Goal: Task Accomplishment & Management: Manage account settings

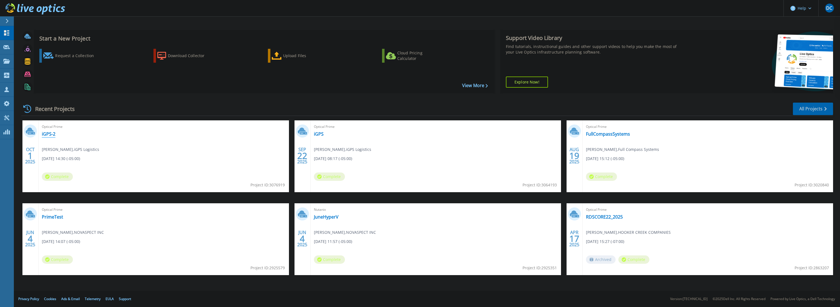
click at [53, 131] on link "iGPS-2" at bounding box center [49, 134] width 14 height 6
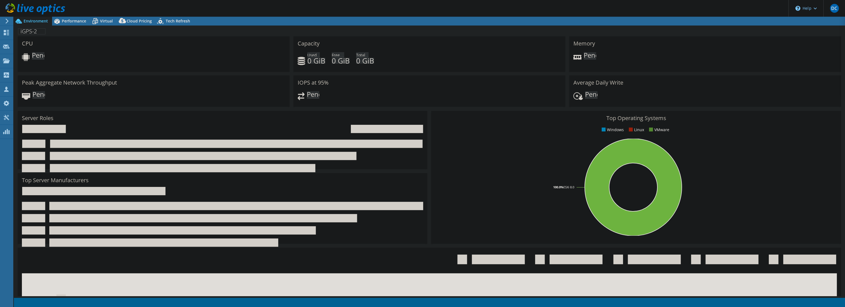
select select "USD"
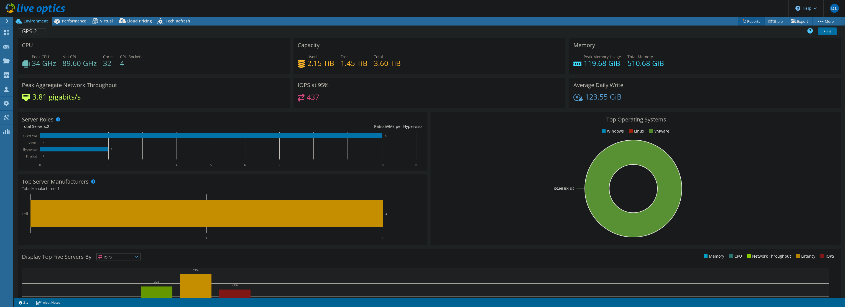
click at [742, 19] on icon at bounding box center [744, 21] width 4 height 4
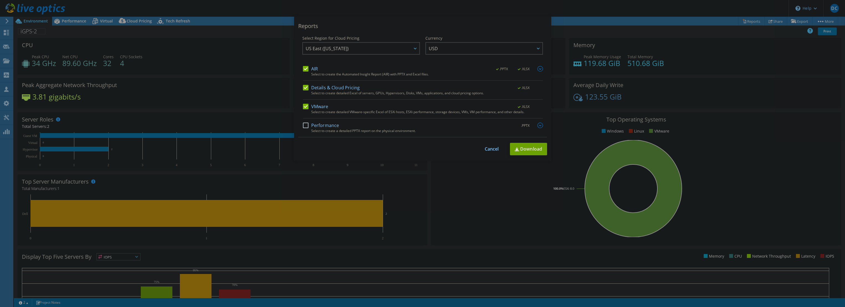
click at [312, 124] on label "Performance" at bounding box center [321, 125] width 36 height 6
click at [0, 0] on input "Performance" at bounding box center [0, 0] width 0 height 0
click at [537, 124] on img at bounding box center [540, 125] width 6 height 6
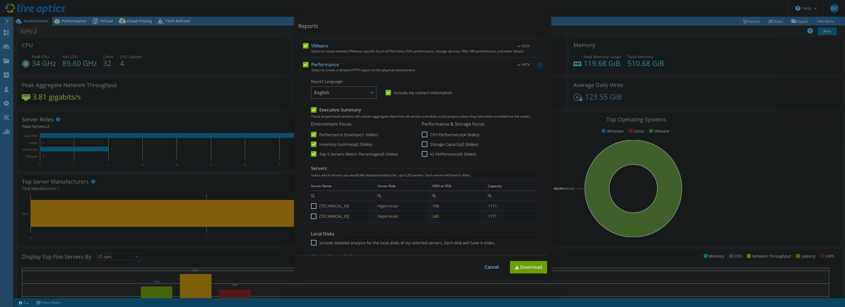
scroll to position [61, 0]
click at [451, 134] on label "CPU Performance (4 Slides)" at bounding box center [450, 134] width 57 height 6
click at [0, 0] on input "CPU Performance (4 Slides)" at bounding box center [0, 0] width 0 height 0
click at [444, 142] on label "Storage Capacity (2 Slides)" at bounding box center [450, 143] width 56 height 6
click at [0, 0] on input "Storage Capacity (2 Slides)" at bounding box center [0, 0] width 0 height 0
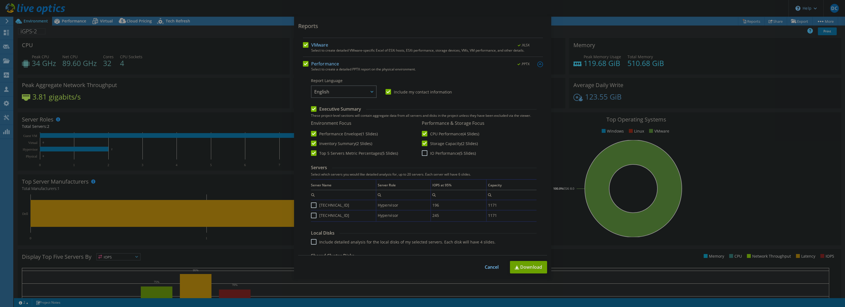
click at [443, 151] on label "IO Performance (5 Slides)" at bounding box center [449, 153] width 54 height 6
click at [0, 0] on input "IO Performance (5 Slides)" at bounding box center [0, 0] width 0 height 0
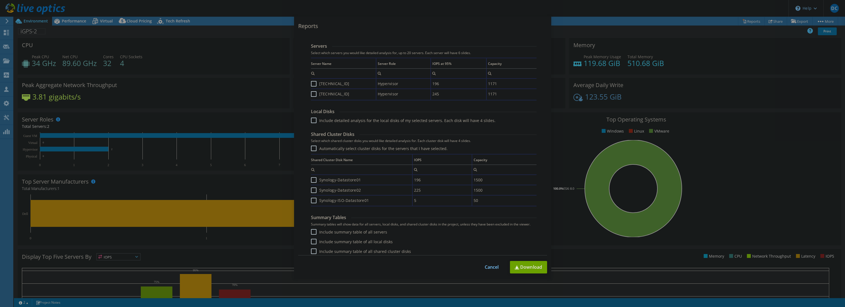
scroll to position [186, 0]
click at [335, 230] on label "Include summary table of all servers" at bounding box center [349, 229] width 76 height 6
click at [0, 0] on input "Include summary table of all servers" at bounding box center [0, 0] width 0 height 0
click at [343, 241] on label "Include summary table of all local disks" at bounding box center [352, 239] width 82 height 6
click at [0, 0] on input "Include summary table of all local disks" at bounding box center [0, 0] width 0 height 0
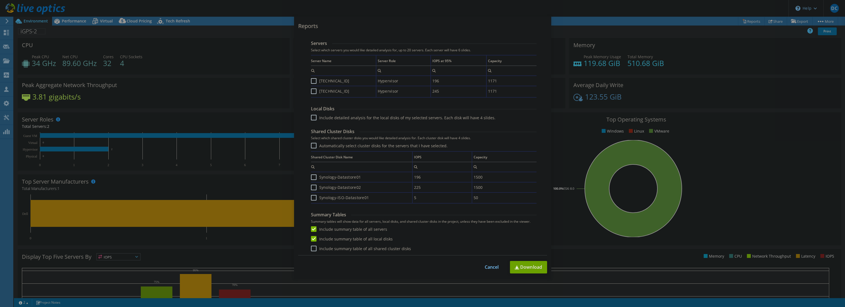
click at [344, 249] on label "Include summary table of all shared cluster disks" at bounding box center [361, 248] width 100 height 6
click at [0, 0] on input "Include summary table of all shared cluster disks" at bounding box center [0, 0] width 0 height 0
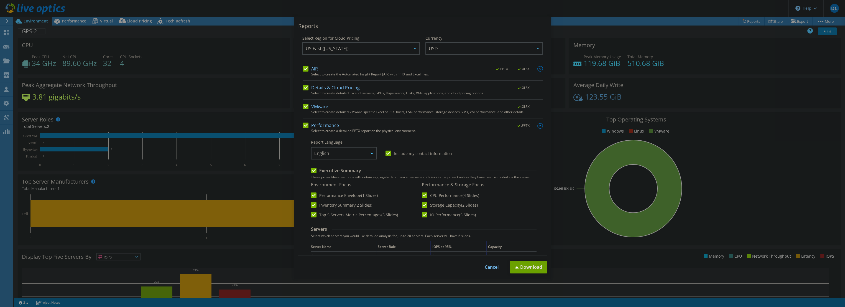
scroll to position [0, 0]
click at [538, 271] on link "Download" at bounding box center [528, 267] width 37 height 12
click at [492, 262] on div "This process may take a while, please wait... Cancel Download" at bounding box center [422, 267] width 249 height 12
click at [492, 266] on link "Cancel" at bounding box center [491, 266] width 14 height 5
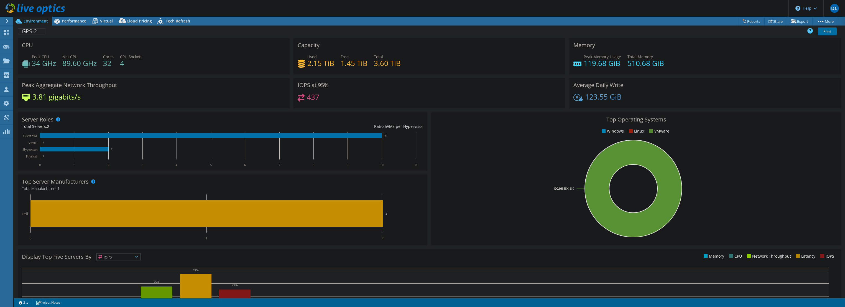
click at [80, 27] on div "iGPS-2 Print" at bounding box center [429, 31] width 831 height 10
click at [79, 24] on div "Performance" at bounding box center [71, 21] width 38 height 9
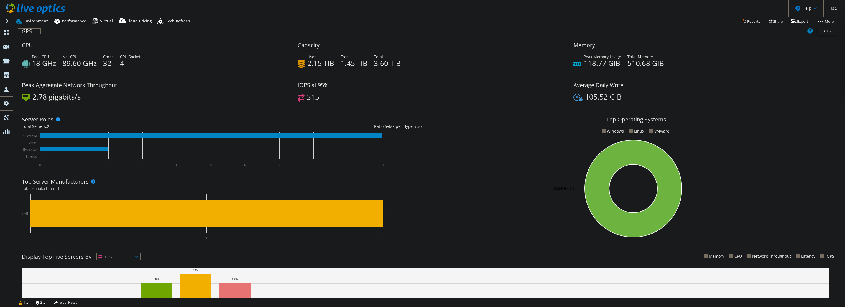
select select "USD"
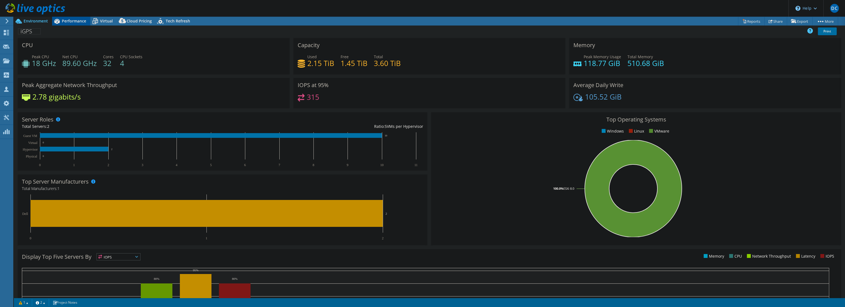
click at [78, 17] on div "Performance" at bounding box center [71, 21] width 38 height 9
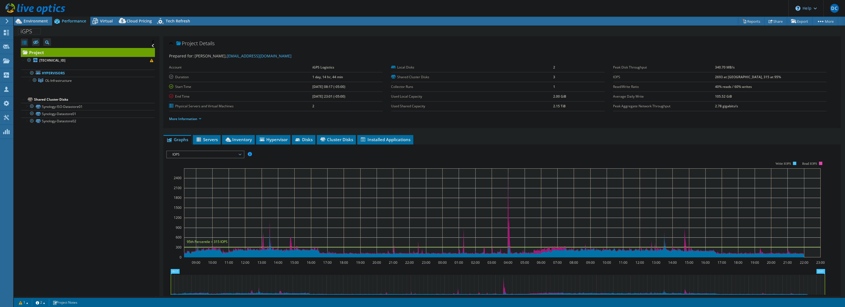
click at [44, 7] on use at bounding box center [36, 8] width 60 height 11
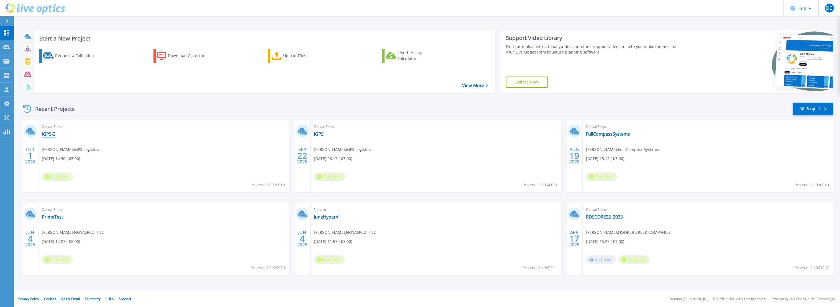
click at [47, 134] on link "iGPS-2" at bounding box center [49, 134] width 14 height 6
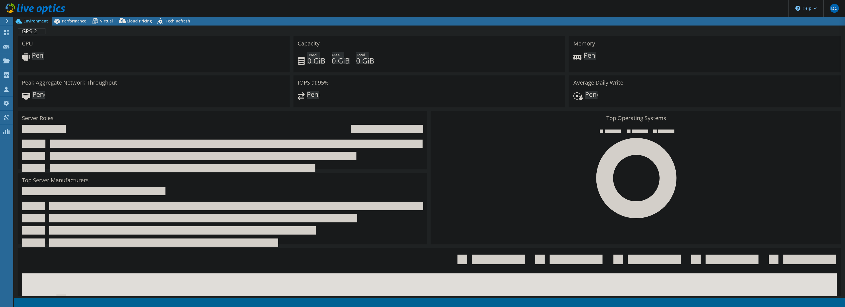
select select "USD"
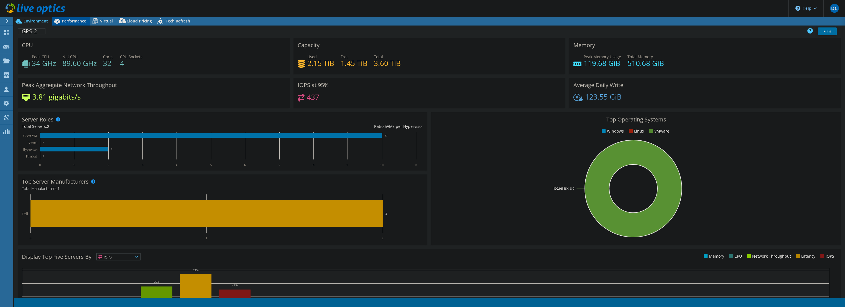
click at [57, 19] on icon at bounding box center [57, 21] width 10 height 10
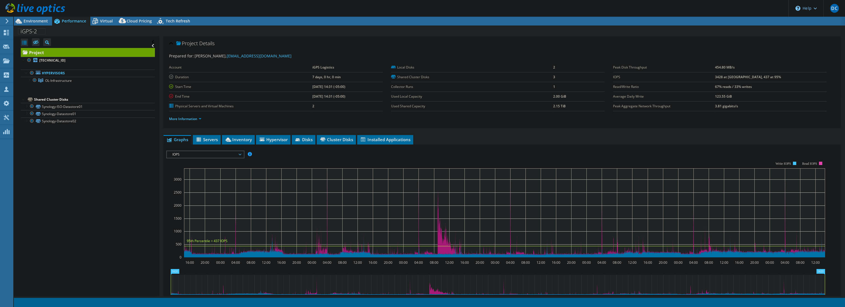
click at [64, 19] on span "Performance" at bounding box center [74, 20] width 24 height 5
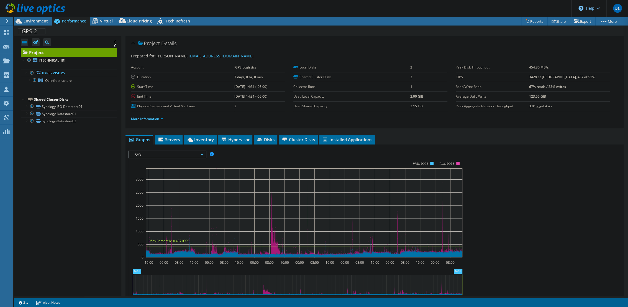
click at [35, 22] on span "Environment" at bounding box center [36, 20] width 24 height 5
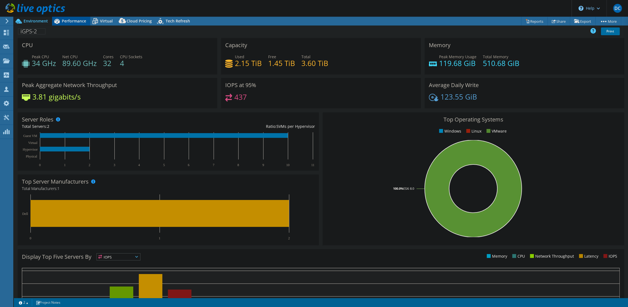
click at [71, 21] on span "Performance" at bounding box center [74, 20] width 24 height 5
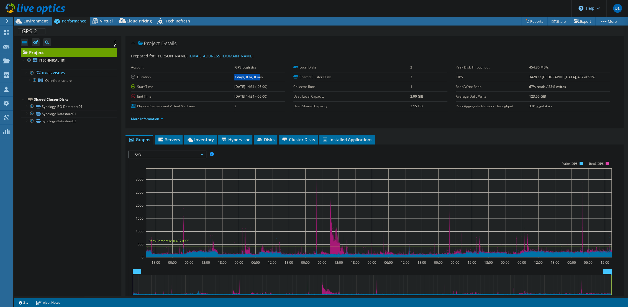
drag, startPoint x: 212, startPoint y: 74, endPoint x: 252, endPoint y: 75, distance: 39.6
click at [252, 75] on tr "Duration 7 days, 0 hr, 0 min" at bounding box center [208, 77] width 154 height 10
click at [29, 22] on span "Environment" at bounding box center [36, 20] width 24 height 5
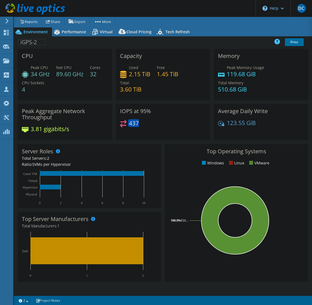
drag, startPoint x: 124, startPoint y: 123, endPoint x: 145, endPoint y: 125, distance: 20.6
click at [145, 125] on div "437" at bounding box center [163, 126] width 86 height 12
drag, startPoint x: 145, startPoint y: 125, endPoint x: 139, endPoint y: 124, distance: 6.3
click at [139, 124] on div "437" at bounding box center [163, 126] width 86 height 12
drag, startPoint x: 139, startPoint y: 124, endPoint x: 127, endPoint y: 125, distance: 11.7
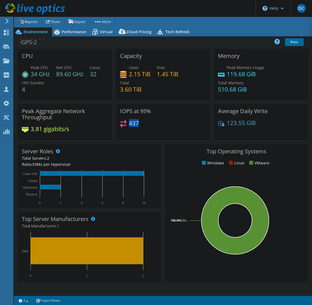
click at [127, 125] on div "437" at bounding box center [163, 126] width 86 height 12
click at [127, 125] on div "437" at bounding box center [129, 123] width 19 height 6
click at [134, 124] on h4 "437" at bounding box center [134, 123] width 10 height 6
drag, startPoint x: 134, startPoint y: 124, endPoint x: 137, endPoint y: 125, distance: 3.5
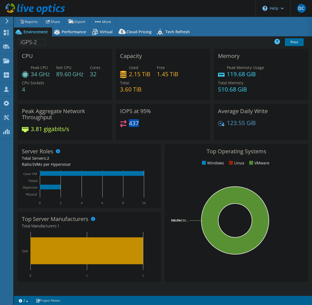
click at [137, 125] on h4 "437" at bounding box center [134, 123] width 10 height 6
click at [128, 118] on div "IOPS at 95% 437" at bounding box center [163, 122] width 94 height 36
click at [131, 124] on h4 "437" at bounding box center [134, 123] width 10 height 6
drag, startPoint x: 130, startPoint y: 124, endPoint x: 140, endPoint y: 125, distance: 9.8
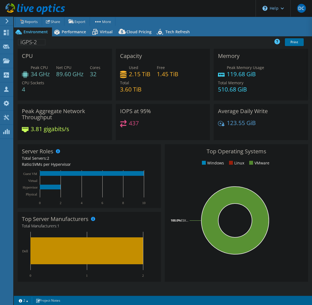
click at [140, 127] on div "437" at bounding box center [163, 126] width 86 height 12
drag, startPoint x: 79, startPoint y: 30, endPoint x: 111, endPoint y: 34, distance: 31.8
click at [79, 30] on span "Performance" at bounding box center [74, 31] width 24 height 5
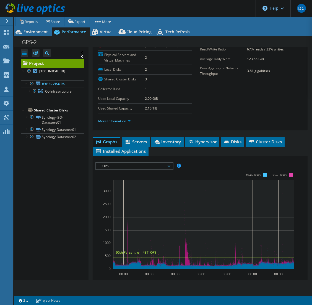
scroll to position [92, 0]
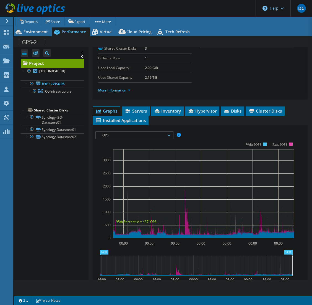
click at [163, 133] on span "IOPS" at bounding box center [134, 135] width 71 height 7
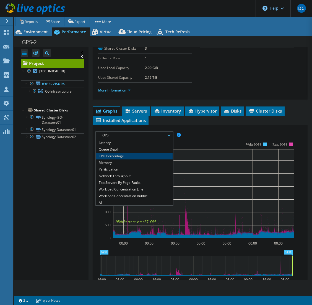
scroll to position [20, 0]
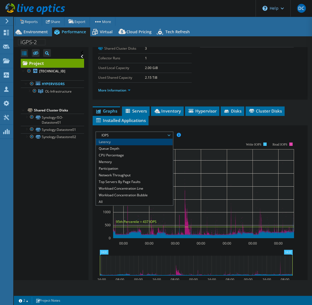
click at [132, 142] on li "Latency" at bounding box center [134, 142] width 77 height 7
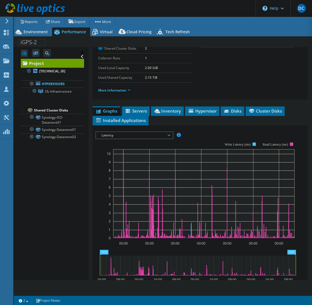
scroll to position [123, 0]
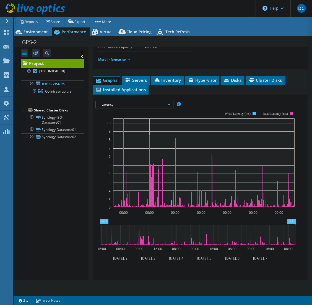
click at [125, 107] on rect at bounding box center [196, 159] width 201 height 111
click at [130, 102] on span "Latency" at bounding box center [134, 104] width 71 height 7
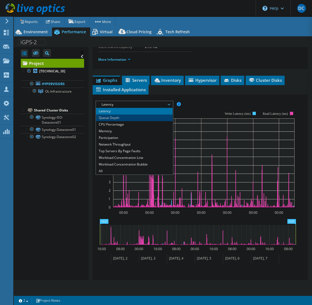
click at [129, 116] on li "Queue Depth" at bounding box center [134, 117] width 77 height 7
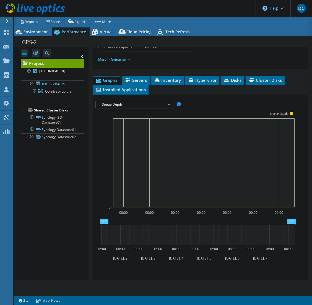
click at [145, 106] on span "Queue Depth" at bounding box center [134, 104] width 71 height 7
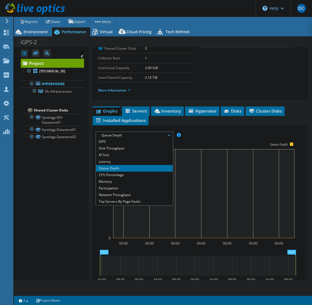
scroll to position [0, 0]
click at [207, 140] on rect at bounding box center [196, 190] width 201 height 111
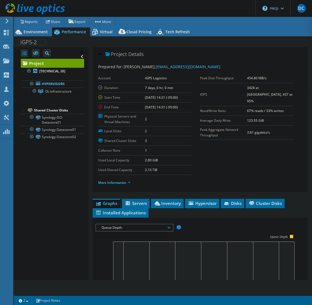
click at [266, 128] on section "Prepared for: Steve Murphy, smurphy@igps.net Account iGPS Logistics Duration 7 …" at bounding box center [200, 127] width 204 height 127
click at [29, 93] on div at bounding box center [29, 91] width 6 height 6
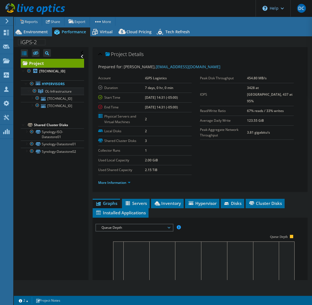
click at [70, 89] on span "OL-Infrastructure" at bounding box center [58, 91] width 27 height 5
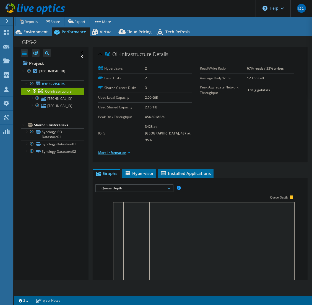
click at [127, 150] on link "More Information" at bounding box center [114, 152] width 32 height 5
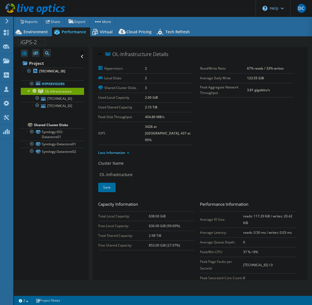
click at [184, 111] on td "2.15 TiB" at bounding box center [168, 107] width 47 height 10
click at [66, 96] on link "[TECHNICAL_ID]" at bounding box center [52, 98] width 63 height 7
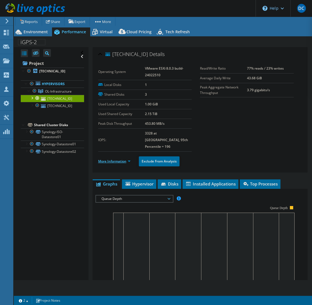
click at [117, 159] on link "More Information" at bounding box center [114, 161] width 32 height 5
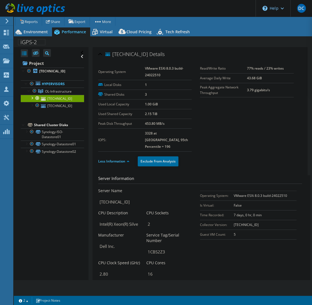
click at [33, 97] on div at bounding box center [32, 98] width 6 height 6
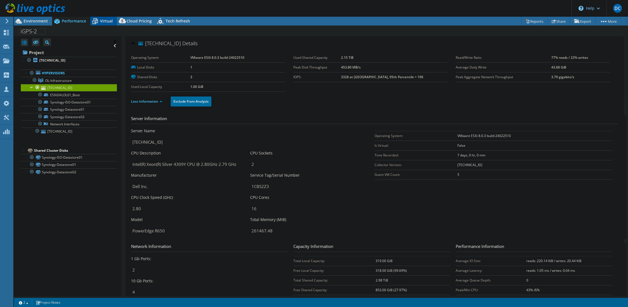
click at [103, 20] on span "Virtual" at bounding box center [106, 20] width 13 height 5
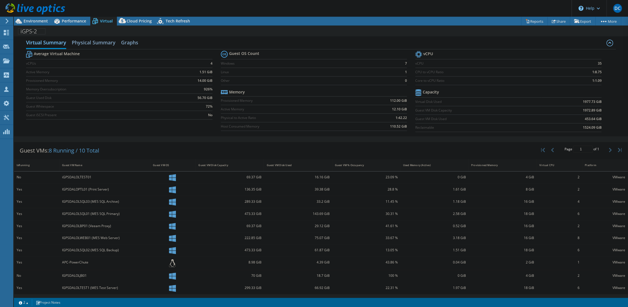
scroll to position [4, 0]
click at [69, 20] on span "Performance" at bounding box center [74, 20] width 24 height 5
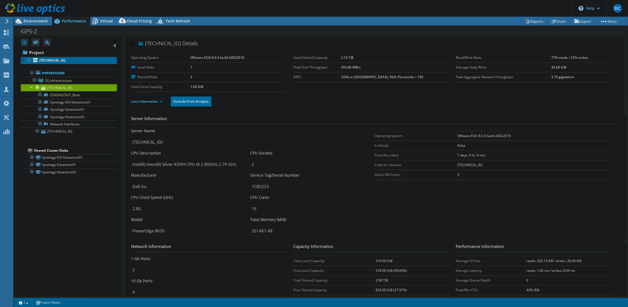
click at [55, 58] on b "[TECHNICAL_ID]" at bounding box center [52, 60] width 26 height 5
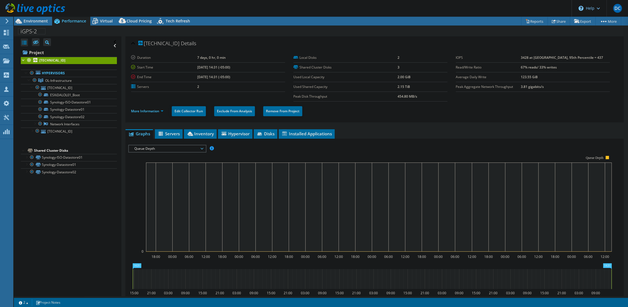
click at [184, 188] on rect at bounding box center [379, 206] width 466 height 89
click at [183, 148] on span "Queue Depth" at bounding box center [167, 148] width 71 height 7
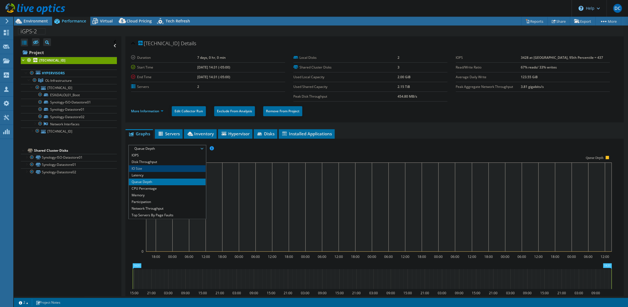
click at [161, 168] on li "IO Size" at bounding box center [167, 168] width 77 height 7
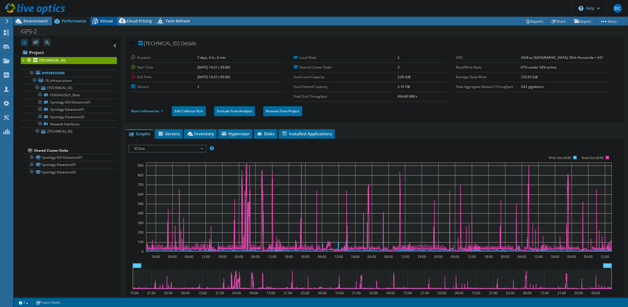
click at [106, 23] on div "Virtual" at bounding box center [103, 21] width 27 height 9
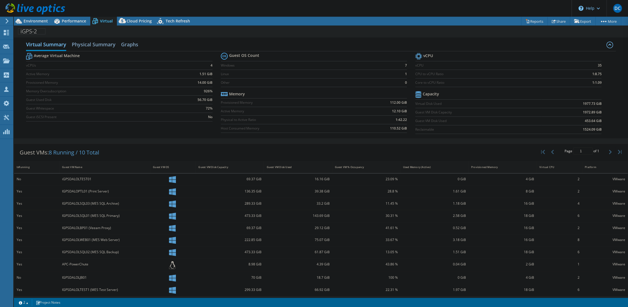
scroll to position [4, 0]
click at [73, 17] on div "Performance" at bounding box center [71, 21] width 38 height 9
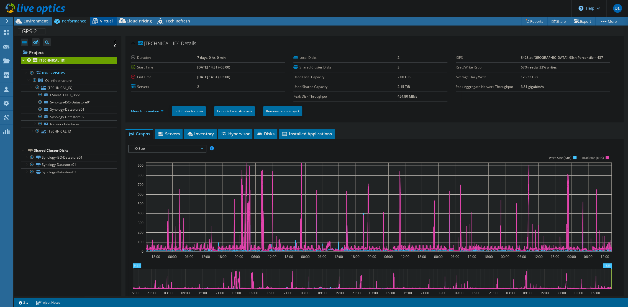
click at [105, 22] on span "Virtual" at bounding box center [106, 20] width 13 height 5
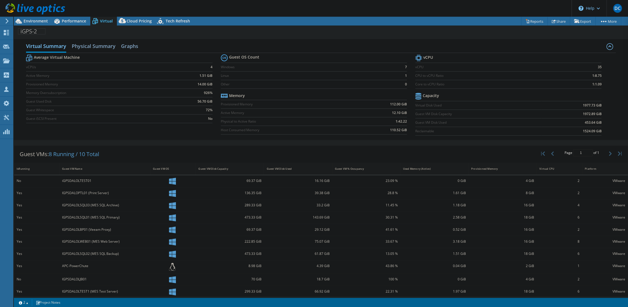
scroll to position [4, 0]
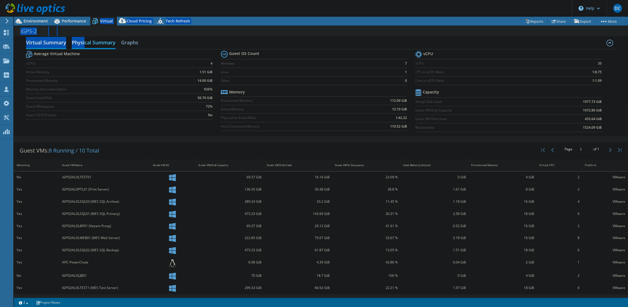
drag, startPoint x: 88, startPoint y: 19, endPoint x: 85, endPoint y: 37, distance: 17.4
click at [85, 37] on div "Project Actions Project Actions Reports Share Export vSAN ReadyNode Sizer" at bounding box center [321, 162] width 614 height 290
drag, startPoint x: 85, startPoint y: 37, endPoint x: 86, endPoint y: 30, distance: 6.7
click at [86, 30] on div "iGPS-2 Print" at bounding box center [321, 31] width 614 height 10
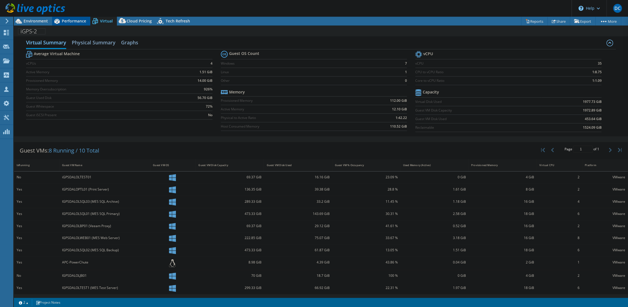
click at [83, 22] on span "Performance" at bounding box center [74, 20] width 24 height 5
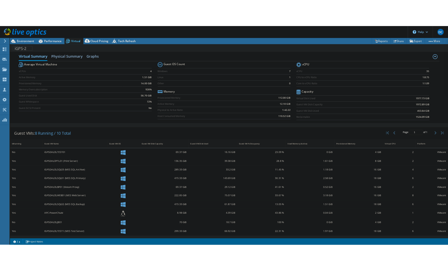
scroll to position [0, 0]
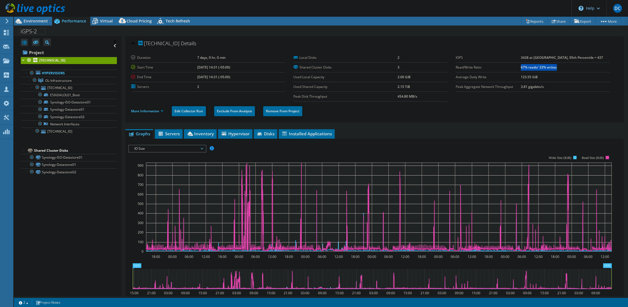
drag, startPoint x: 532, startPoint y: 66, endPoint x: 579, endPoint y: 65, distance: 47.1
click at [579, 65] on td "67% reads/ 33% writes" at bounding box center [565, 67] width 89 height 10
drag, startPoint x: 579, startPoint y: 65, endPoint x: 532, endPoint y: 68, distance: 46.7
click at [532, 68] on b "67% reads/ 33% writes" at bounding box center [539, 67] width 36 height 5
click at [42, 20] on span "Environment" at bounding box center [36, 20] width 24 height 5
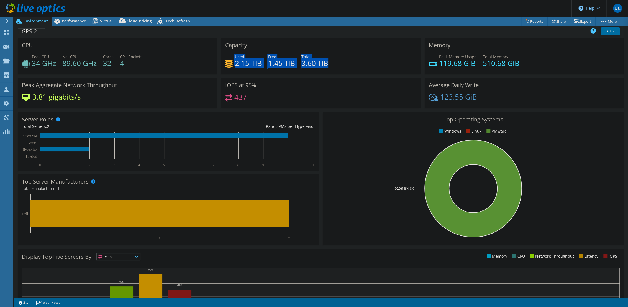
drag, startPoint x: 232, startPoint y: 56, endPoint x: 330, endPoint y: 64, distance: 98.4
click at [330, 64] on div "Used 2.15 TiB Free 1.45 TiB Total 3.60 TiB" at bounding box center [320, 63] width 191 height 18
drag, startPoint x: 330, startPoint y: 64, endPoint x: 324, endPoint y: 63, distance: 6.4
click at [323, 64] on h4 "3.60 TiB" at bounding box center [314, 63] width 27 height 6
click at [328, 61] on div "Used 2.15 TiB Free 1.45 TiB Total 3.60 TiB" at bounding box center [320, 63] width 191 height 18
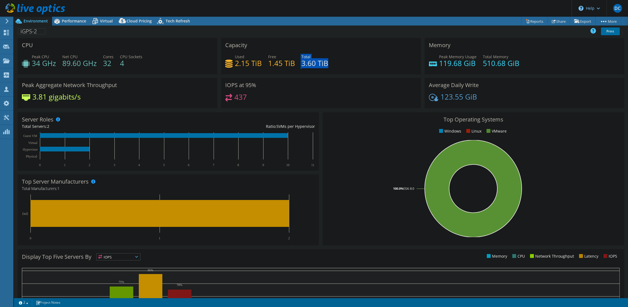
drag, startPoint x: 327, startPoint y: 62, endPoint x: 291, endPoint y: 62, distance: 36.6
click at [291, 62] on div "Used 2.15 TiB Free 1.45 TiB Total 3.60 TiB" at bounding box center [320, 63] width 191 height 18
click at [291, 62] on h4 "1.45 TiB" at bounding box center [281, 63] width 27 height 6
drag, startPoint x: 291, startPoint y: 62, endPoint x: 293, endPoint y: 67, distance: 5.9
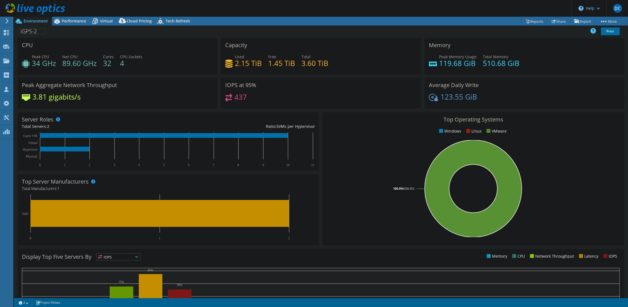
click at [293, 67] on div "Used 2.15 TiB Free 1.45 TiB Total 3.60 TiB" at bounding box center [320, 63] width 191 height 18
click at [73, 22] on span "Performance" at bounding box center [74, 20] width 24 height 5
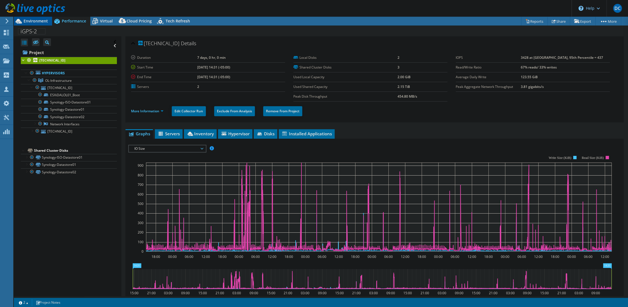
click at [43, 20] on span "Environment" at bounding box center [36, 20] width 24 height 5
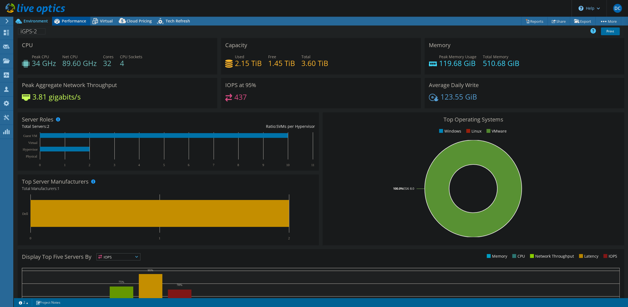
click at [75, 22] on span "Performance" at bounding box center [74, 20] width 24 height 5
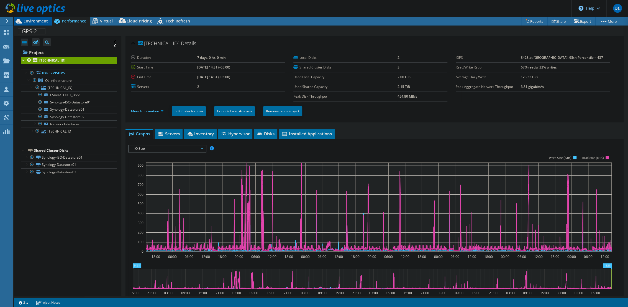
click at [44, 21] on span "Environment" at bounding box center [36, 20] width 24 height 5
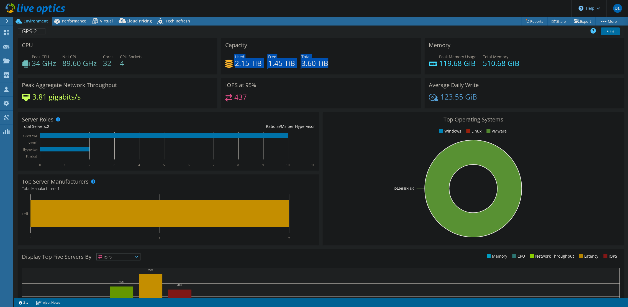
drag, startPoint x: 335, startPoint y: 61, endPoint x: 222, endPoint y: 56, distance: 112.8
click at [222, 56] on div "Capacity Used 2.15 TiB Free 1.45 TiB Total 3.60 TiB" at bounding box center [320, 56] width 199 height 36
click at [259, 60] on h4 "2.15 TiB" at bounding box center [248, 63] width 27 height 6
click at [67, 22] on span "Performance" at bounding box center [74, 20] width 24 height 5
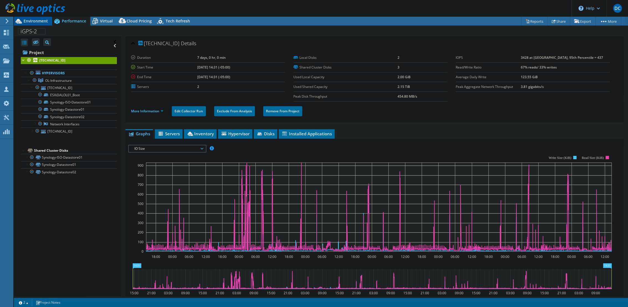
click at [39, 22] on span "Environment" at bounding box center [36, 20] width 24 height 5
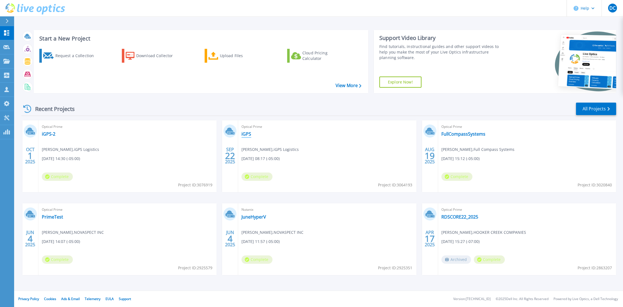
click at [248, 133] on link "iGPS" at bounding box center [247, 134] width 10 height 6
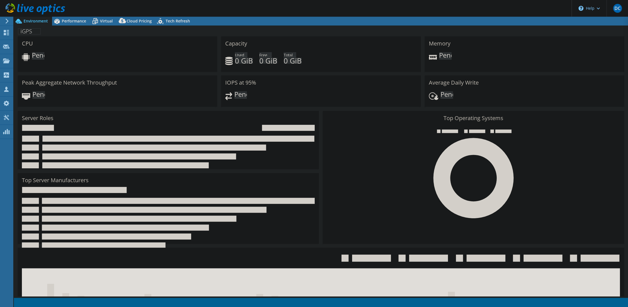
select select "USD"
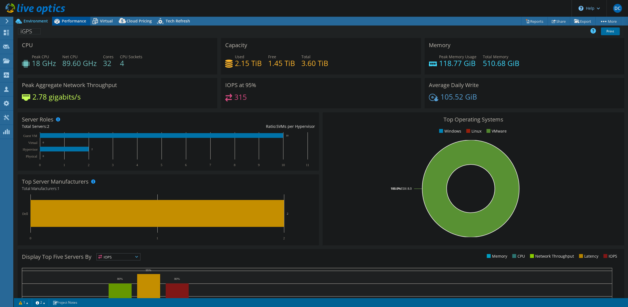
click at [75, 25] on div "Performance" at bounding box center [71, 21] width 38 height 9
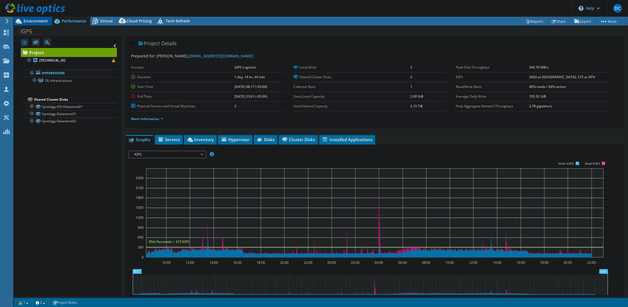
click at [39, 23] on span "Environment" at bounding box center [36, 20] width 24 height 5
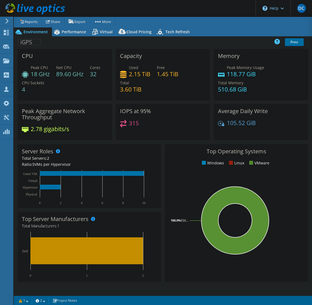
click at [102, 96] on div "Peak CPU 18 GHz Net CPU 89.60 GHz Cores 32 CPU Sockets 4" at bounding box center [65, 81] width 86 height 33
click at [73, 33] on span "Performance" at bounding box center [74, 31] width 24 height 5
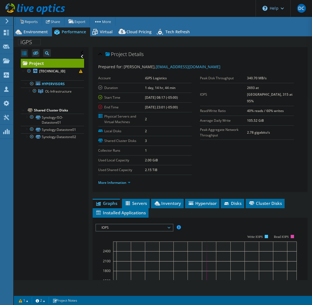
click at [151, 224] on span "IOPS" at bounding box center [134, 227] width 71 height 7
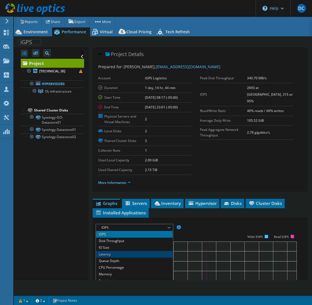
click at [132, 251] on li "Latency" at bounding box center [134, 254] width 77 height 7
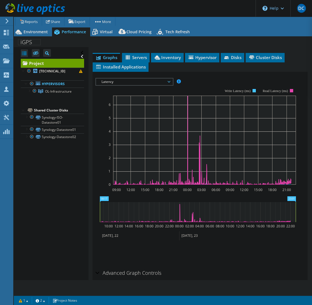
scroll to position [154, 0]
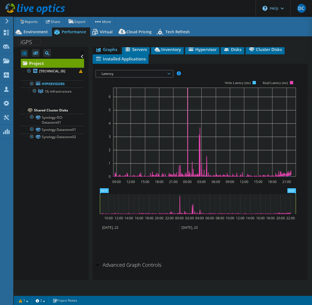
click at [129, 72] on span "Latency" at bounding box center [134, 73] width 71 height 7
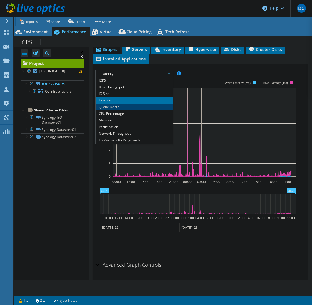
click at [122, 106] on li "Queue Depth" at bounding box center [134, 107] width 77 height 7
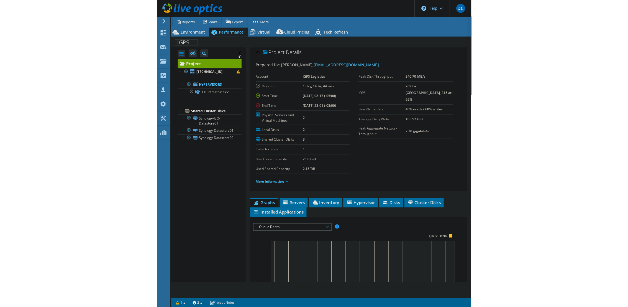
scroll to position [0, 0]
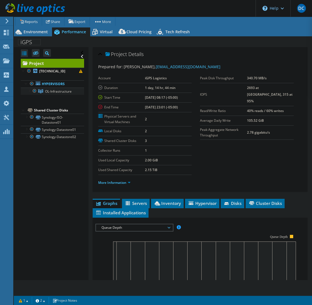
click at [26, 92] on div at bounding box center [29, 91] width 6 height 6
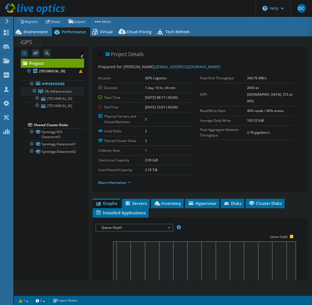
click at [67, 92] on span "OL-Infrastructure" at bounding box center [58, 91] width 27 height 5
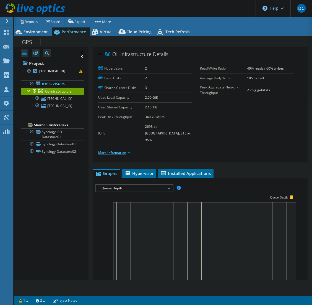
click at [114, 150] on link "More Information" at bounding box center [114, 152] width 32 height 5
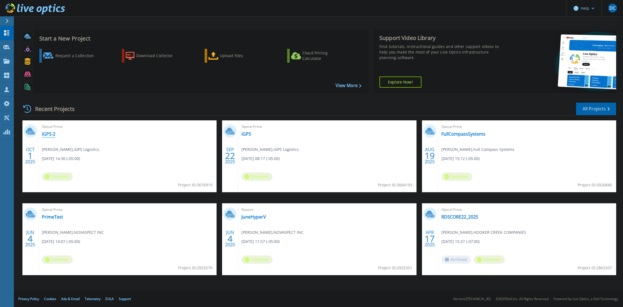
click at [46, 131] on link "iGPS-2" at bounding box center [49, 134] width 14 height 6
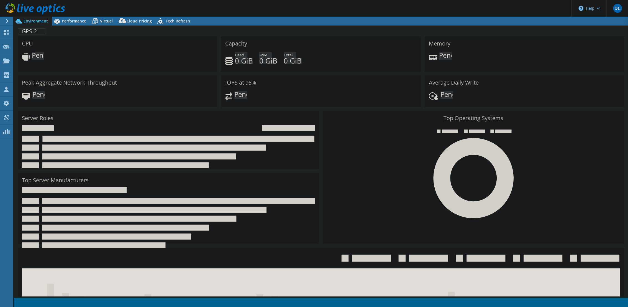
select select "USD"
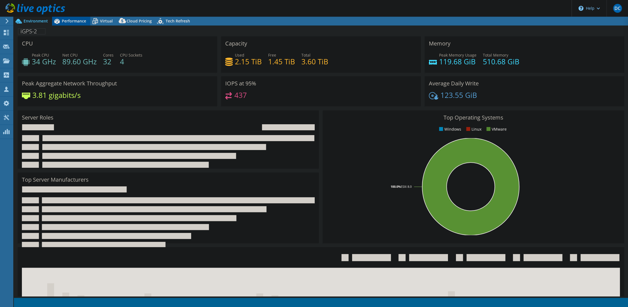
click at [60, 23] on icon at bounding box center [57, 21] width 10 height 10
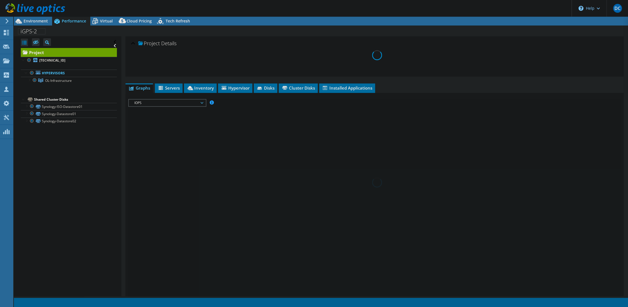
click at [51, 81] on span "OL-Infrastructure" at bounding box center [58, 80] width 27 height 5
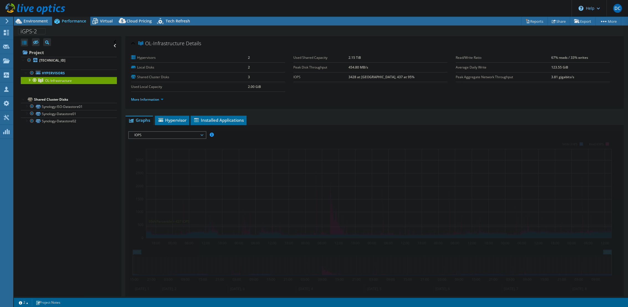
click at [157, 96] on li "More Information" at bounding box center [149, 99] width 36 height 6
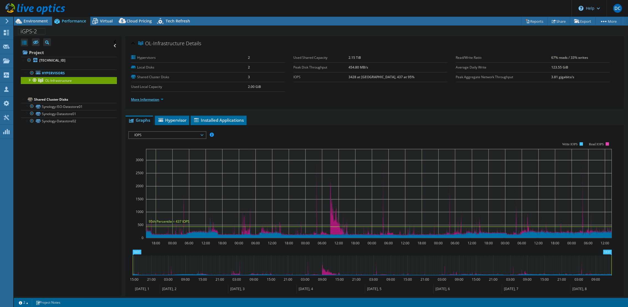
click at [155, 100] on link "More Information" at bounding box center [147, 99] width 32 height 5
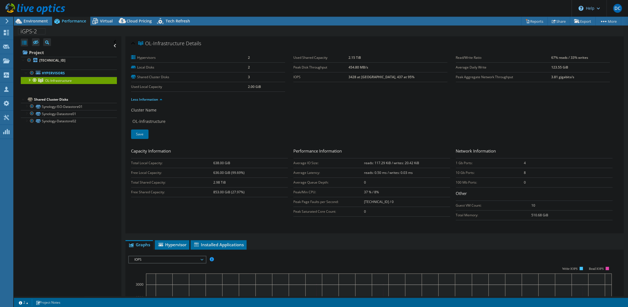
click at [31, 80] on div at bounding box center [29, 80] width 6 height 6
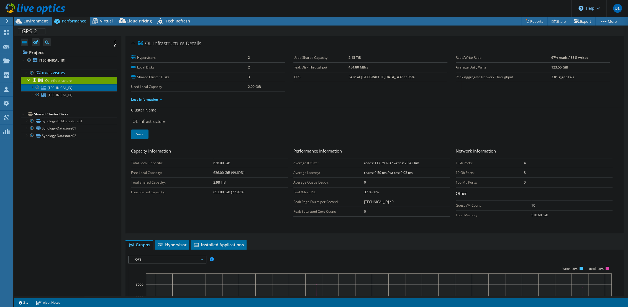
click at [75, 88] on link "[TECHNICAL_ID]" at bounding box center [69, 87] width 96 height 7
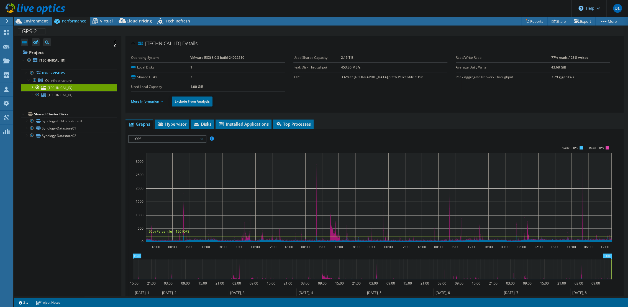
click at [152, 102] on link "More Information" at bounding box center [147, 101] width 32 height 5
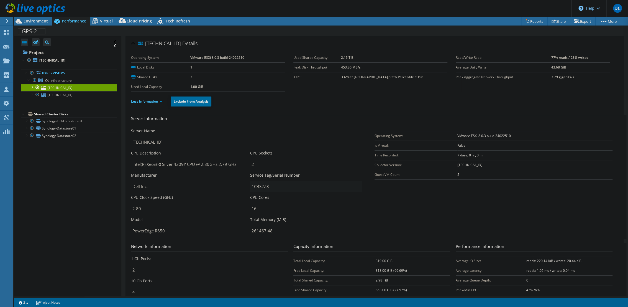
click at [260, 186] on input "1CBS2Z3" at bounding box center [306, 186] width 112 height 11
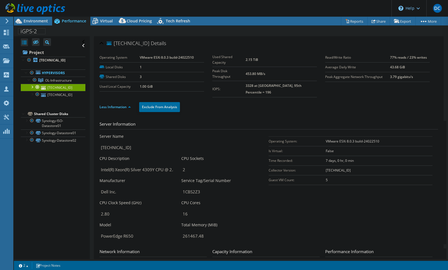
click at [32, 86] on div at bounding box center [32, 87] width 6 height 6
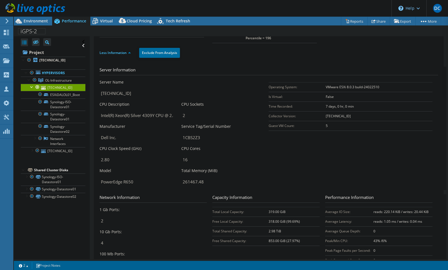
scroll to position [61, 0]
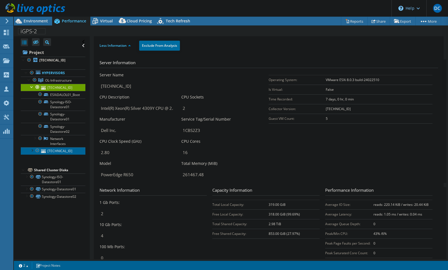
click at [50, 150] on link "[TECHNICAL_ID]" at bounding box center [53, 150] width 65 height 7
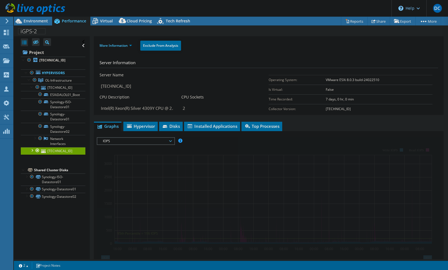
click at [32, 150] on div at bounding box center [32, 150] width 6 height 6
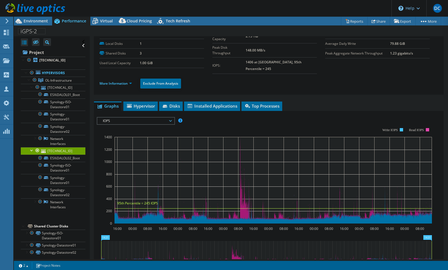
scroll to position [0, 0]
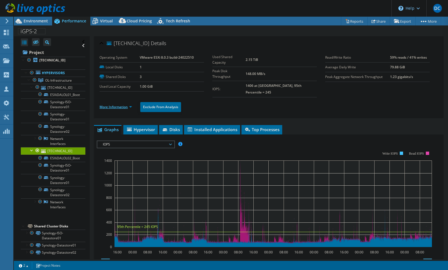
click at [118, 105] on link "More Information" at bounding box center [115, 107] width 32 height 5
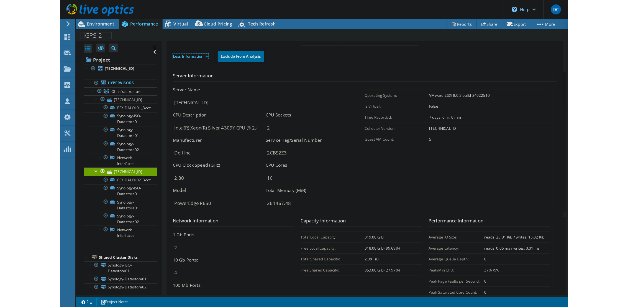
scroll to position [61, 0]
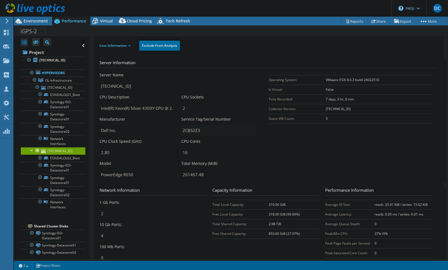
click at [194, 125] on input "2CBS2Z3" at bounding box center [218, 130] width 75 height 11
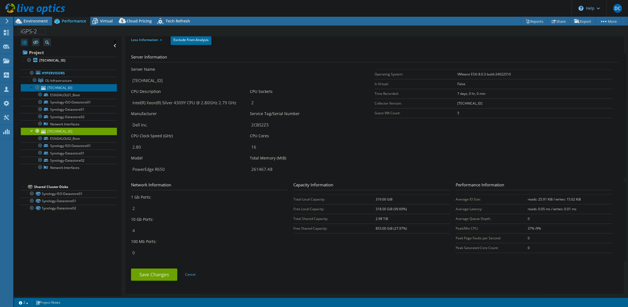
click at [73, 90] on link "[TECHNICAL_ID]" at bounding box center [69, 87] width 96 height 7
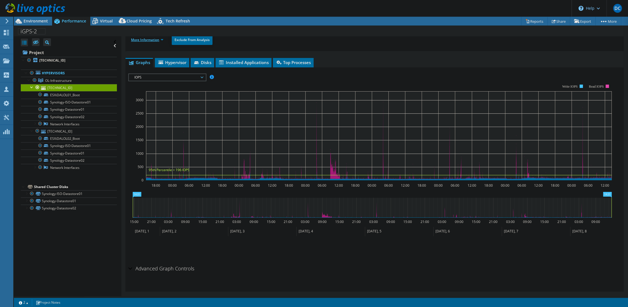
click at [150, 40] on link "More Information" at bounding box center [147, 39] width 32 height 5
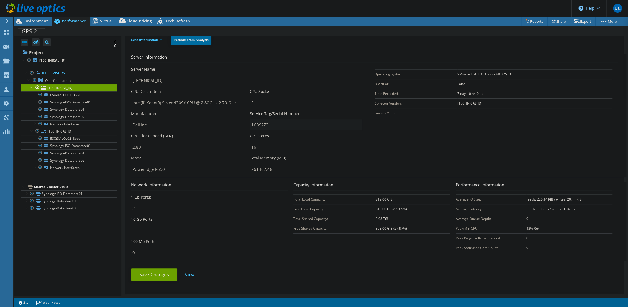
click at [259, 125] on input "1CBS2Z3" at bounding box center [306, 124] width 112 height 11
click at [299, 134] on div "CPU Cores 16" at bounding box center [306, 142] width 113 height 19
click at [22, 18] on div at bounding box center [32, 9] width 65 height 19
click at [35, 19] on span "Environment" at bounding box center [36, 20] width 24 height 5
